Goal: Task Accomplishment & Management: Use online tool/utility

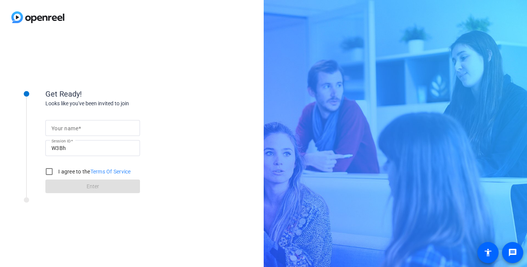
click at [61, 137] on div at bounding box center [92, 140] width 95 height 8
click at [61, 130] on mat-label "Your name" at bounding box center [64, 128] width 27 height 6
click at [61, 130] on input "Your name" at bounding box center [92, 127] width 83 height 9
type input "[PERSON_NAME]"
click at [49, 170] on input "I agree to the Terms Of Service" at bounding box center [49, 171] width 15 height 15
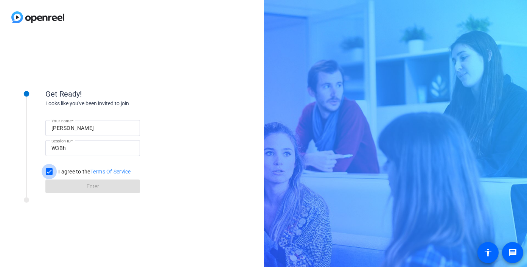
checkbox input "true"
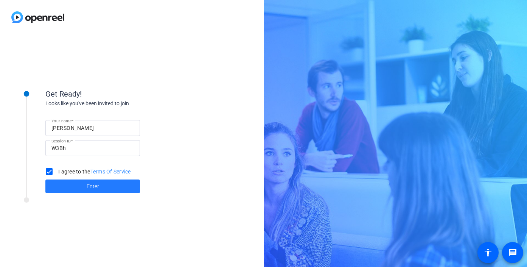
click at [67, 184] on span at bounding box center [92, 186] width 95 height 18
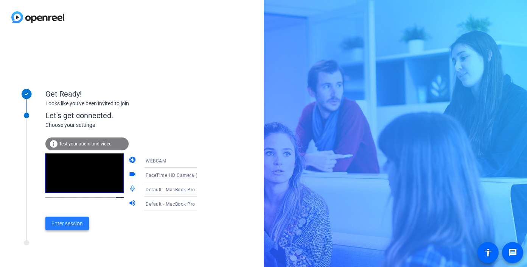
click at [82, 219] on span "Enter session" at bounding box center [66, 223] width 31 height 8
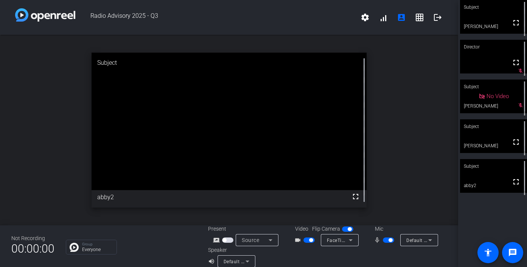
click at [387, 240] on span "button" at bounding box center [388, 239] width 11 height 5
click at [384, 240] on span "button" at bounding box center [385, 240] width 4 height 4
click at [386, 243] on mat-slide-toggle at bounding box center [389, 240] width 13 height 8
click at [388, 242] on span "button" at bounding box center [388, 239] width 11 height 5
click at [388, 238] on span "button" at bounding box center [388, 239] width 11 height 5
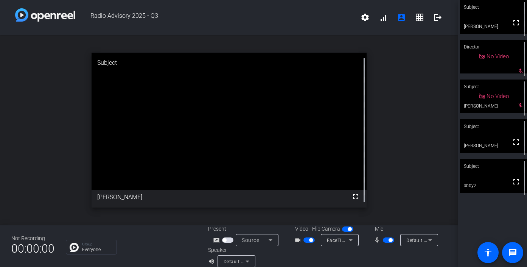
click at [387, 239] on span "button" at bounding box center [388, 239] width 11 height 5
click at [386, 239] on span "button" at bounding box center [385, 240] width 4 height 4
click at [386, 239] on span "button" at bounding box center [388, 239] width 11 height 5
click at [387, 240] on span "button" at bounding box center [385, 240] width 4 height 4
click at [389, 241] on span "button" at bounding box center [388, 239] width 11 height 5
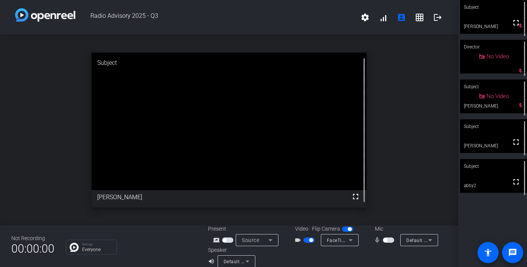
click at [389, 241] on span "button" at bounding box center [388, 239] width 11 height 5
click at [389, 240] on span "button" at bounding box center [391, 240] width 4 height 4
click at [388, 240] on span "button" at bounding box center [388, 239] width 11 height 5
click at [389, 240] on span "button" at bounding box center [391, 240] width 4 height 4
click at [386, 240] on span "button" at bounding box center [385, 240] width 4 height 4
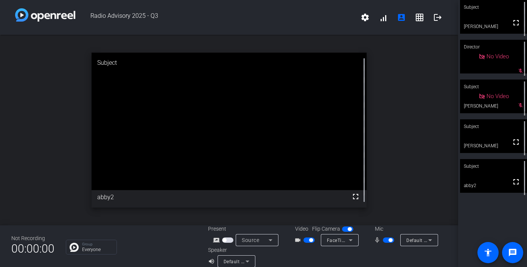
click at [391, 240] on span "button" at bounding box center [391, 240] width 4 height 4
click at [391, 240] on span "button" at bounding box center [388, 239] width 11 height 5
click at [391, 238] on span "button" at bounding box center [391, 240] width 4 height 4
click at [387, 238] on span "button" at bounding box center [388, 239] width 11 height 5
